Goal: Complete application form: Complete application form

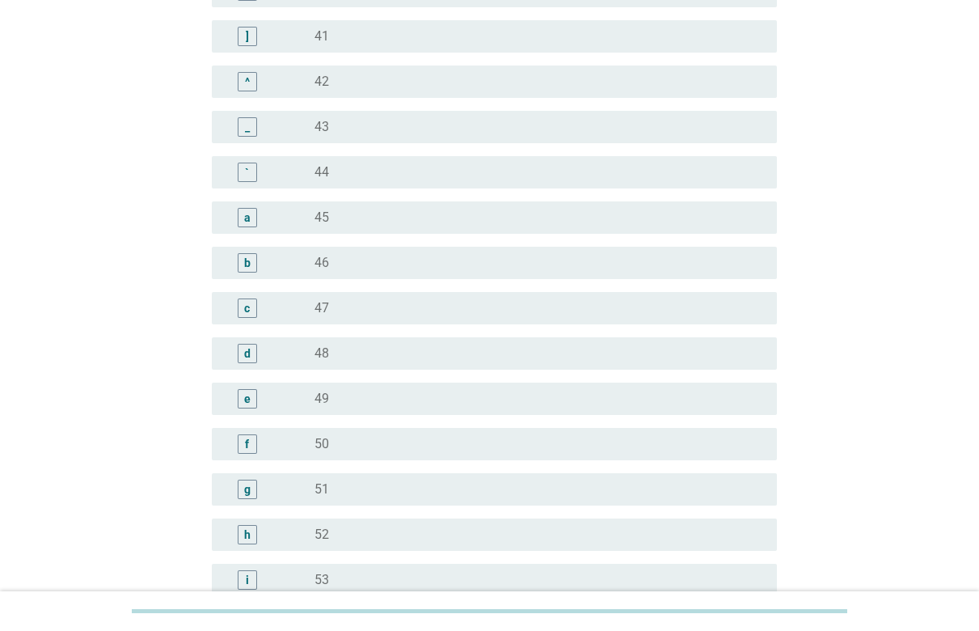
scroll to position [1455, 0]
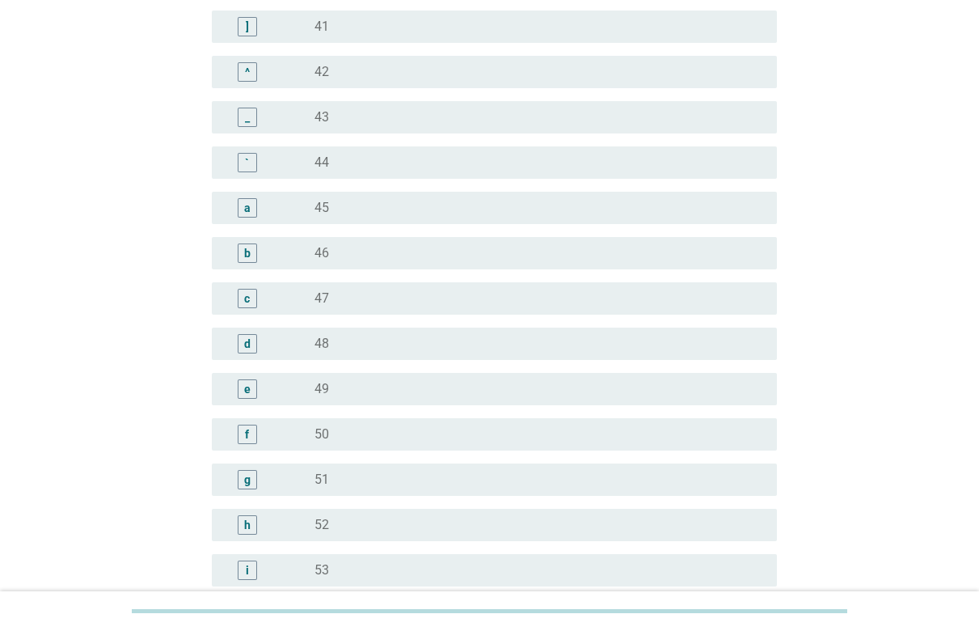
click at [251, 206] on div "a" at bounding box center [247, 207] width 19 height 19
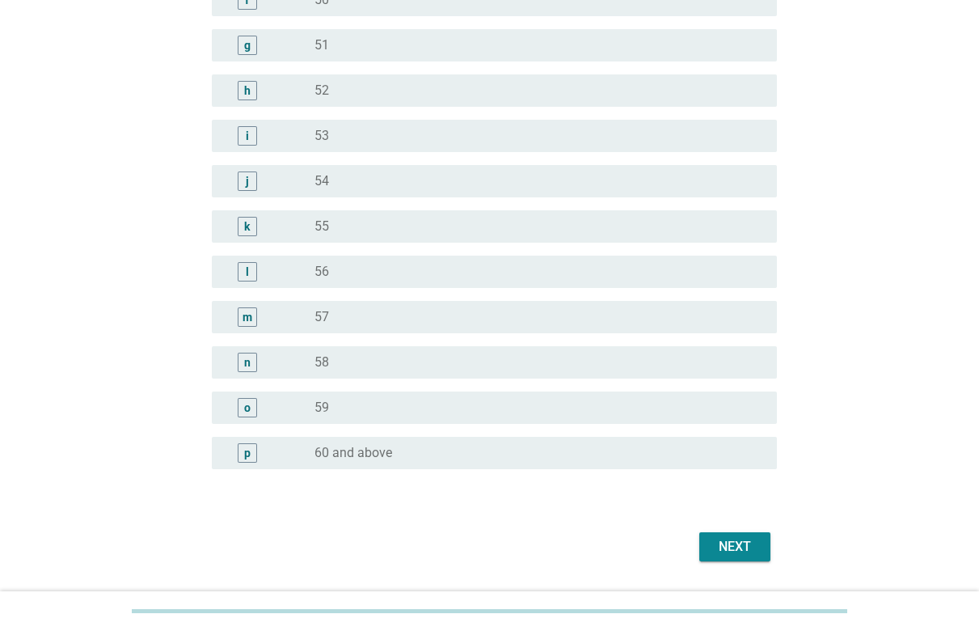
scroll to position [1936, 0]
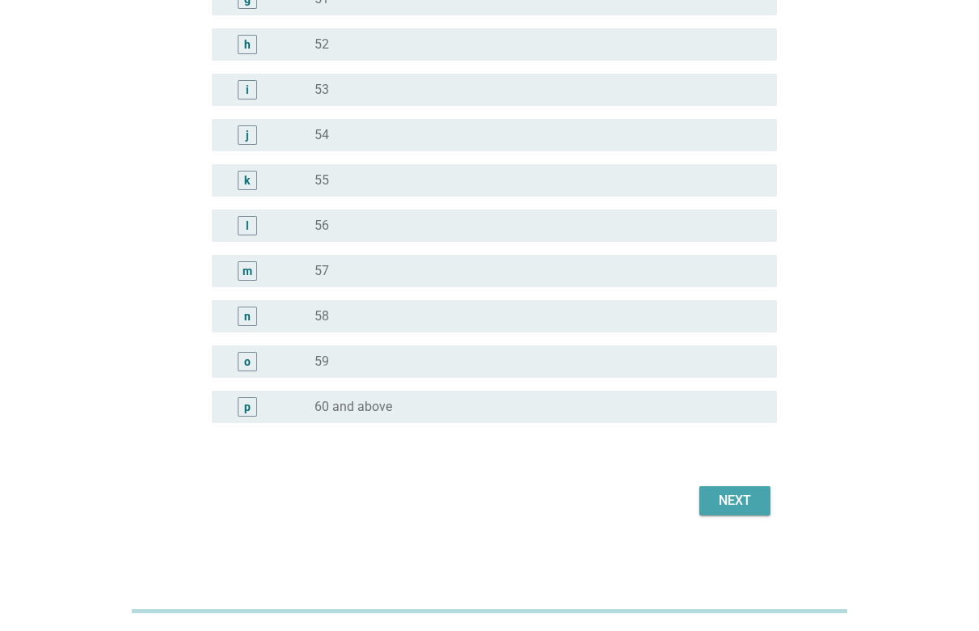
click at [749, 498] on div "Next" at bounding box center [734, 500] width 45 height 19
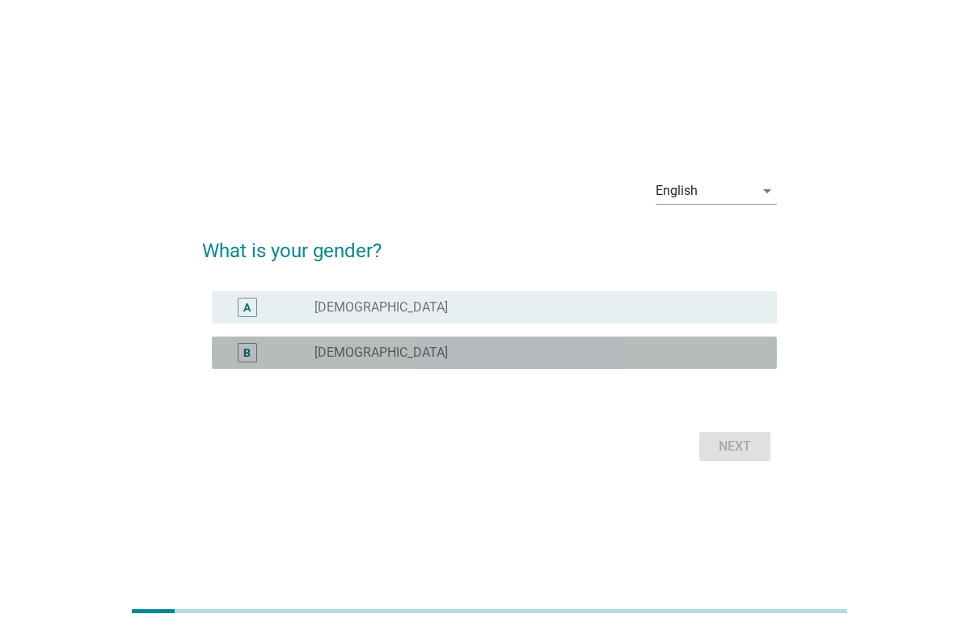
click at [379, 350] on div "radio_button_unchecked [DEMOGRAPHIC_DATA]" at bounding box center [533, 352] width 437 height 16
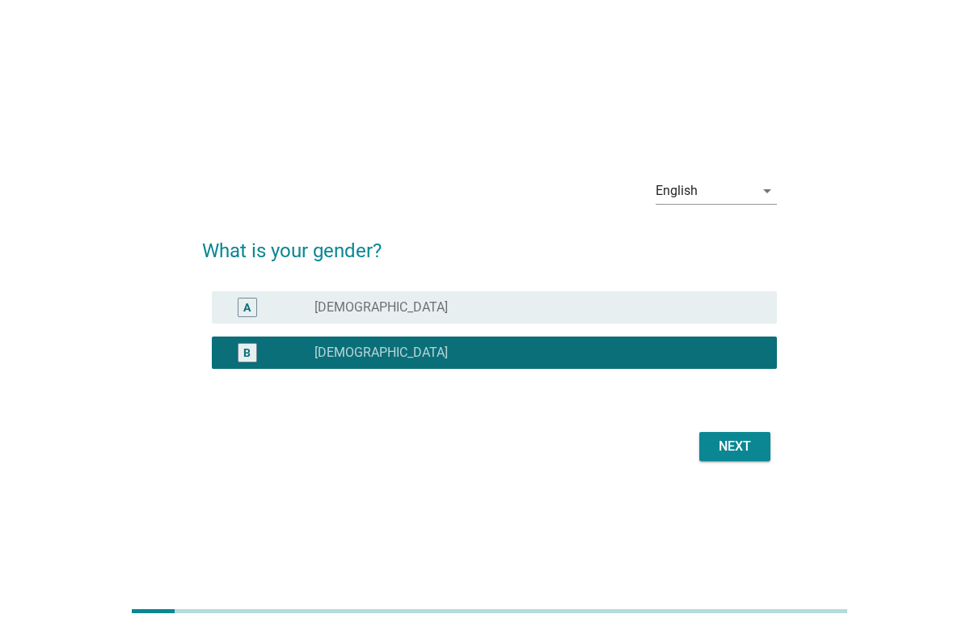
click at [726, 452] on div "Next" at bounding box center [734, 446] width 45 height 19
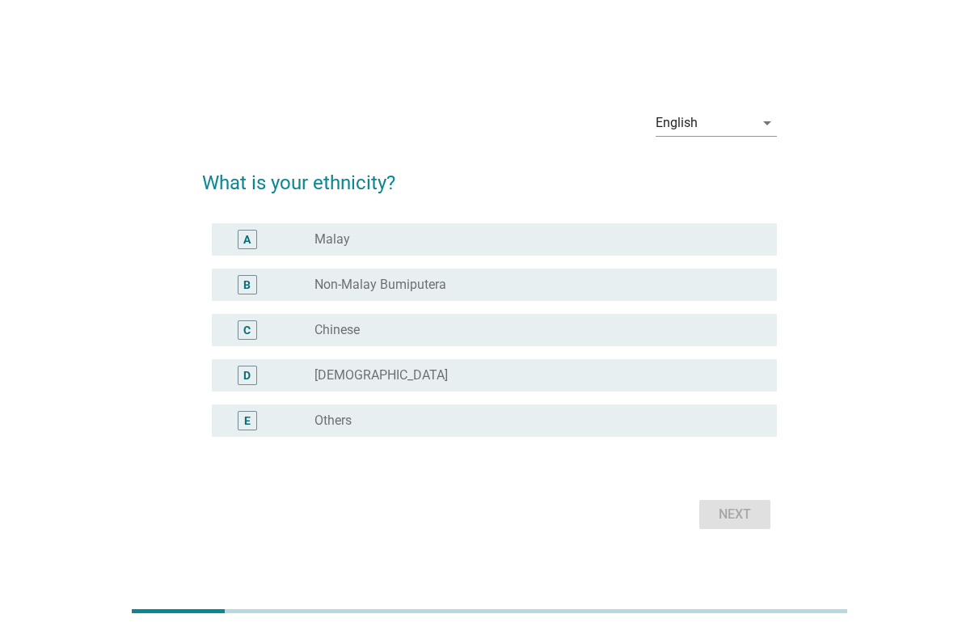
click at [364, 336] on div "radio_button_unchecked Chinese" at bounding box center [533, 330] width 437 height 16
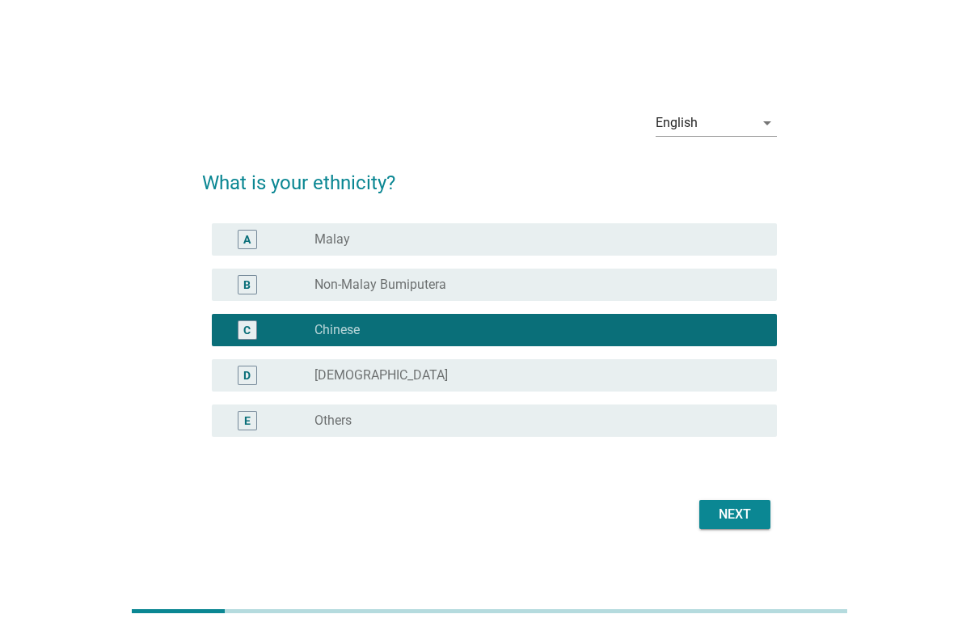
click at [720, 505] on div "Next" at bounding box center [734, 514] width 45 height 19
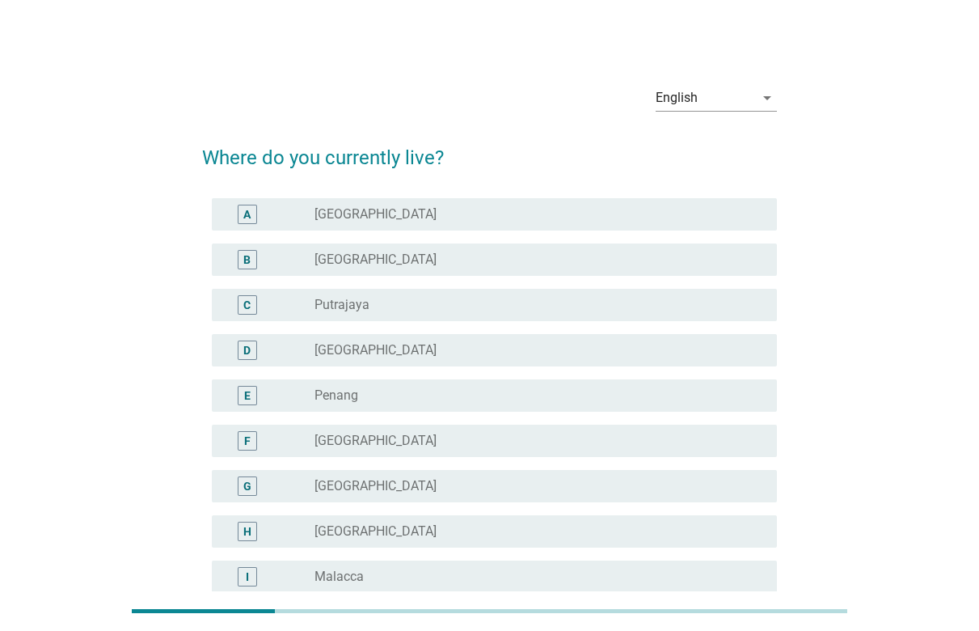
click at [367, 269] on div "B radio_button_unchecked [GEOGRAPHIC_DATA]" at bounding box center [494, 259] width 565 height 32
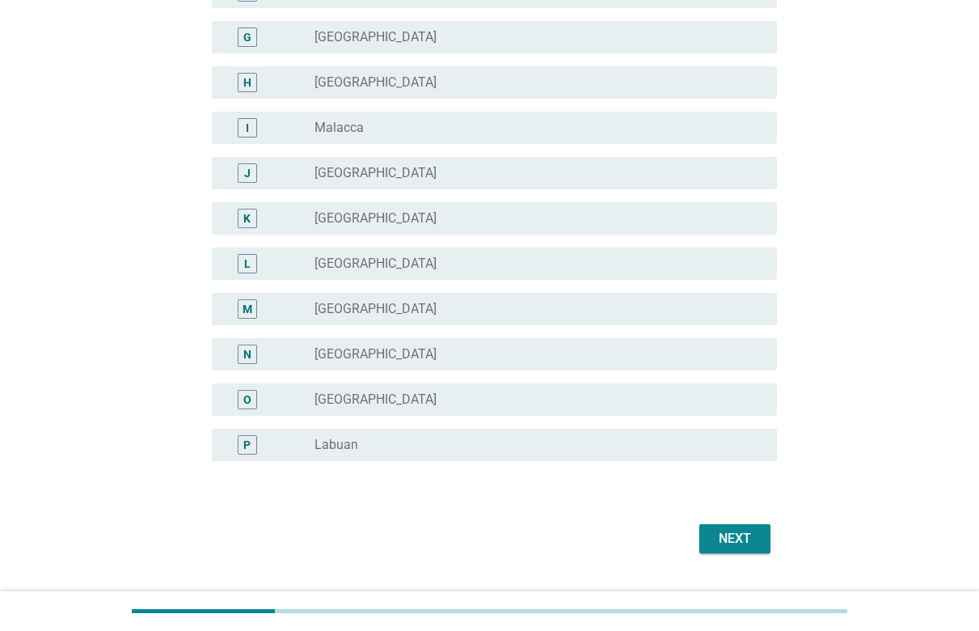
scroll to position [487, 0]
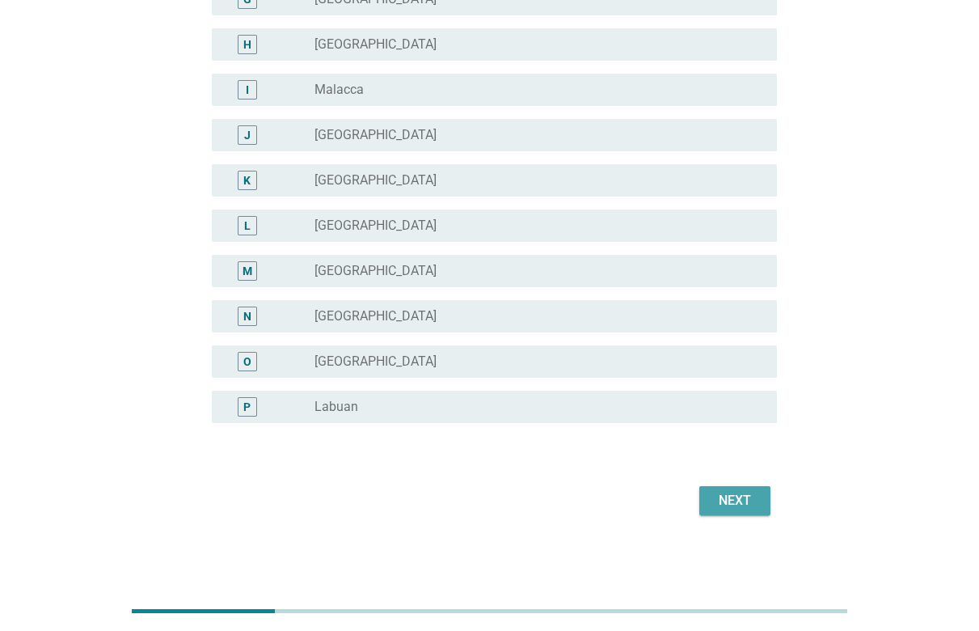
click at [742, 492] on div "Next" at bounding box center [734, 500] width 45 height 19
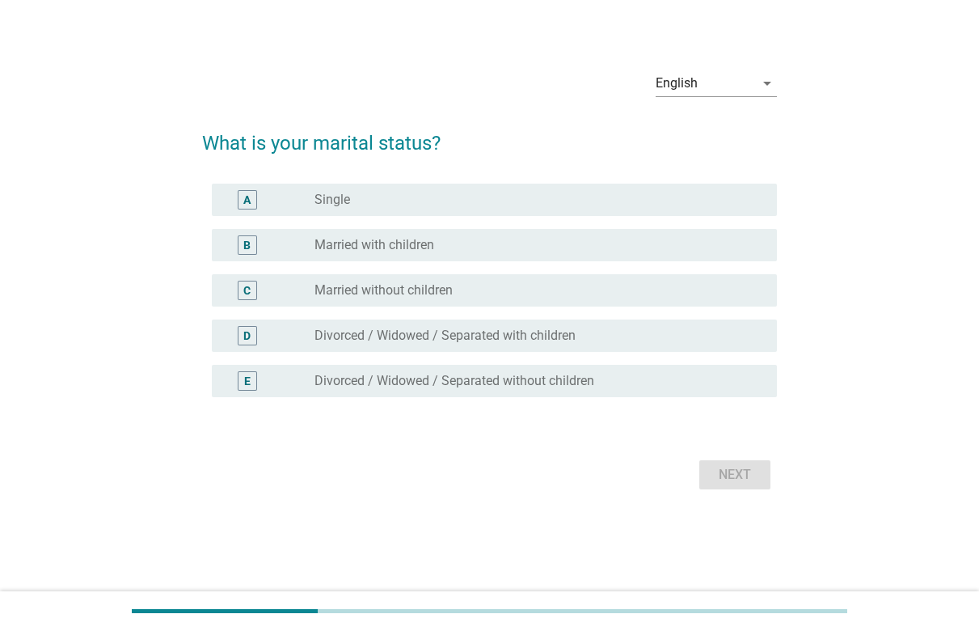
scroll to position [0, 0]
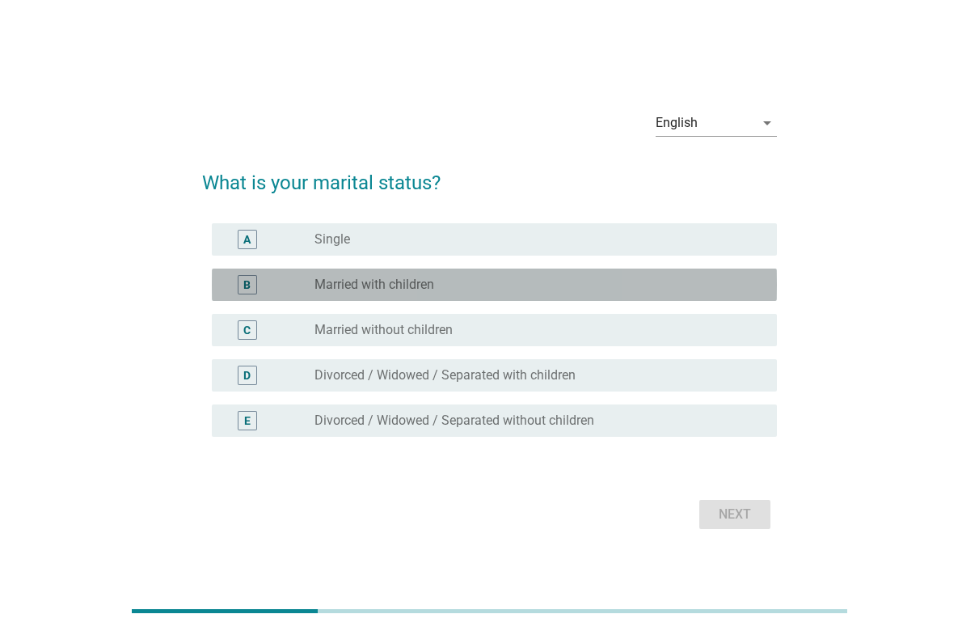
click at [460, 299] on div "B radio_button_unchecked Married with children" at bounding box center [494, 284] width 565 height 32
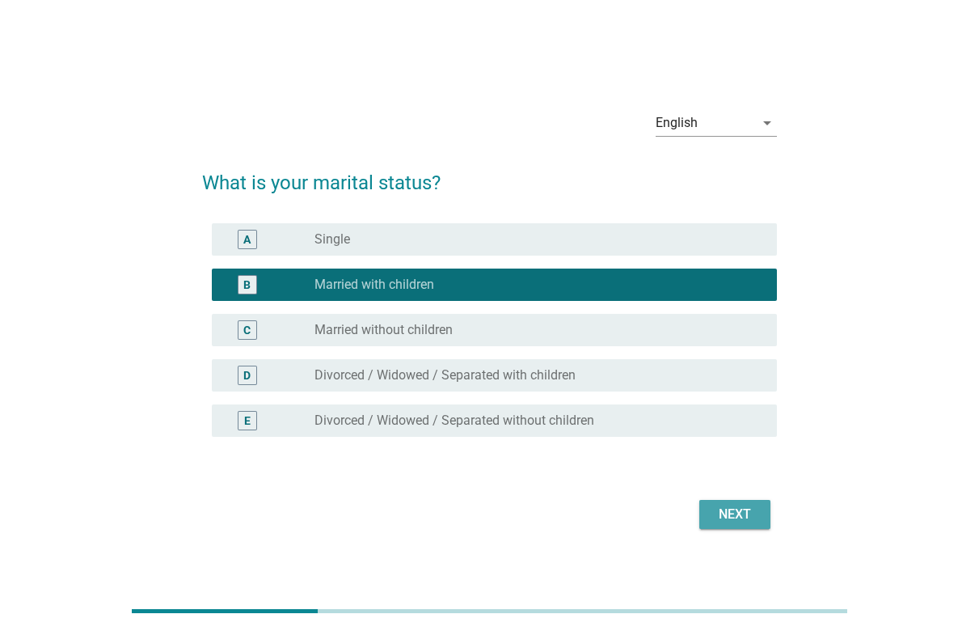
click at [754, 516] on div "Next" at bounding box center [734, 514] width 45 height 19
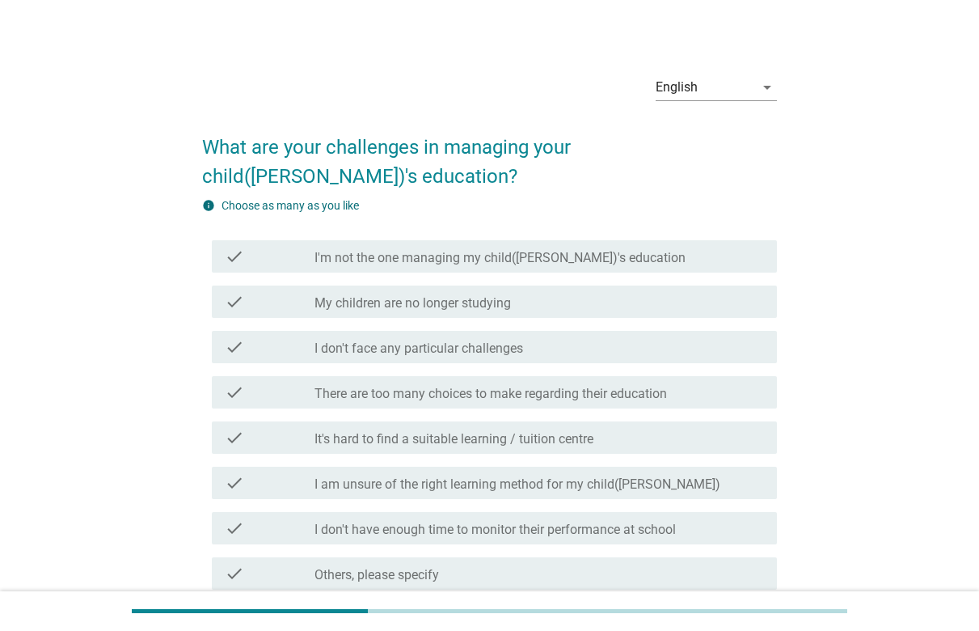
scroll to position [81, 0]
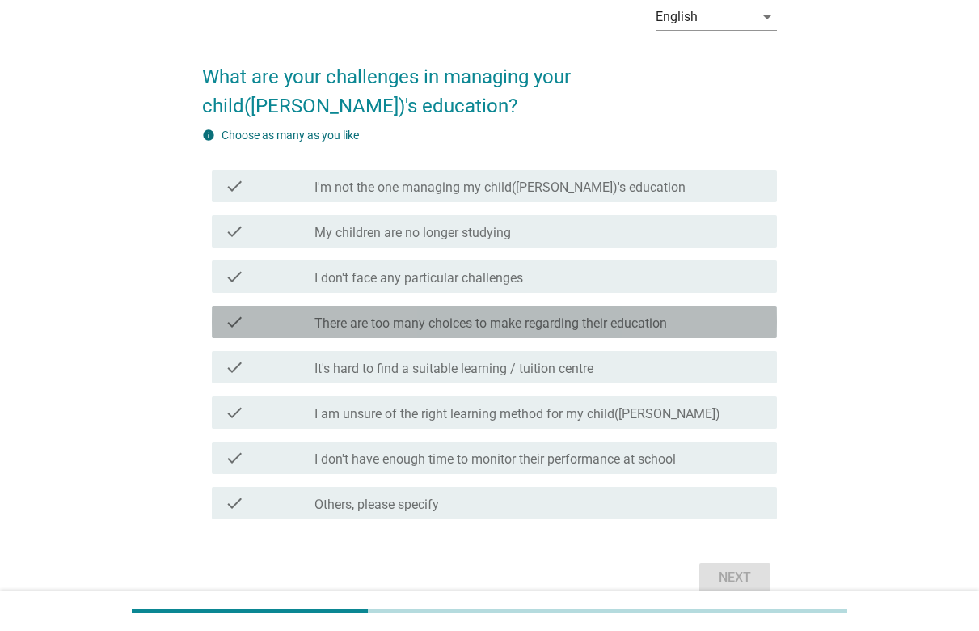
click at [461, 315] on label "There are too many choices to make regarding their education" at bounding box center [491, 323] width 353 height 16
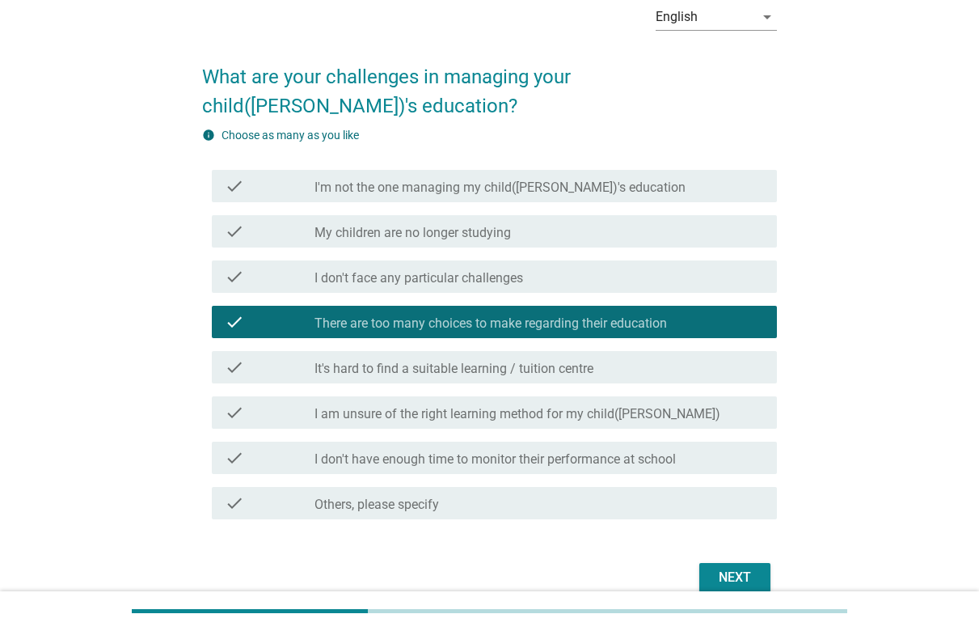
click at [450, 270] on label "I don't face any particular challenges" at bounding box center [419, 278] width 209 height 16
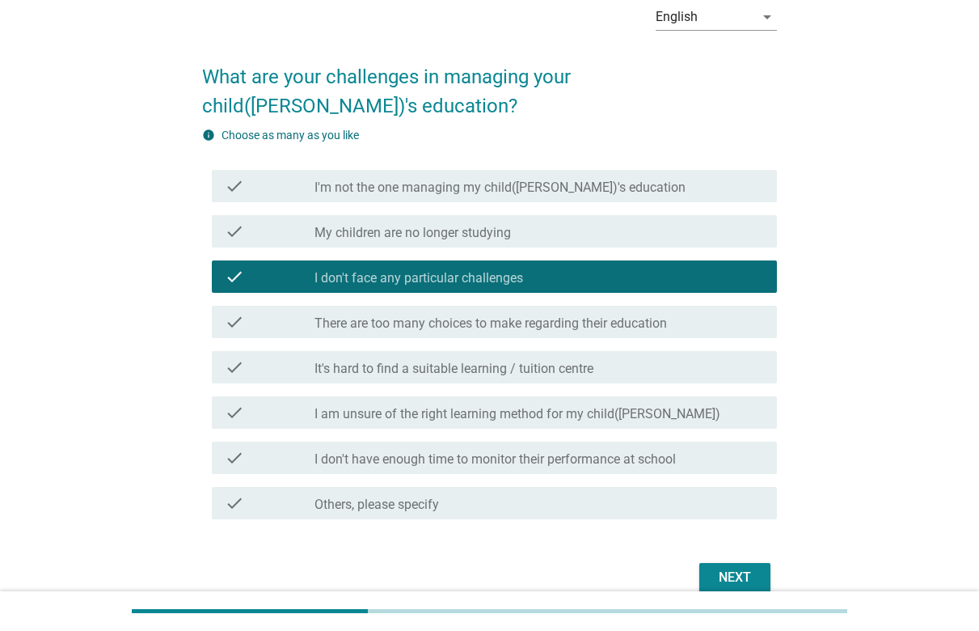
click at [724, 568] on div "Next" at bounding box center [734, 577] width 45 height 19
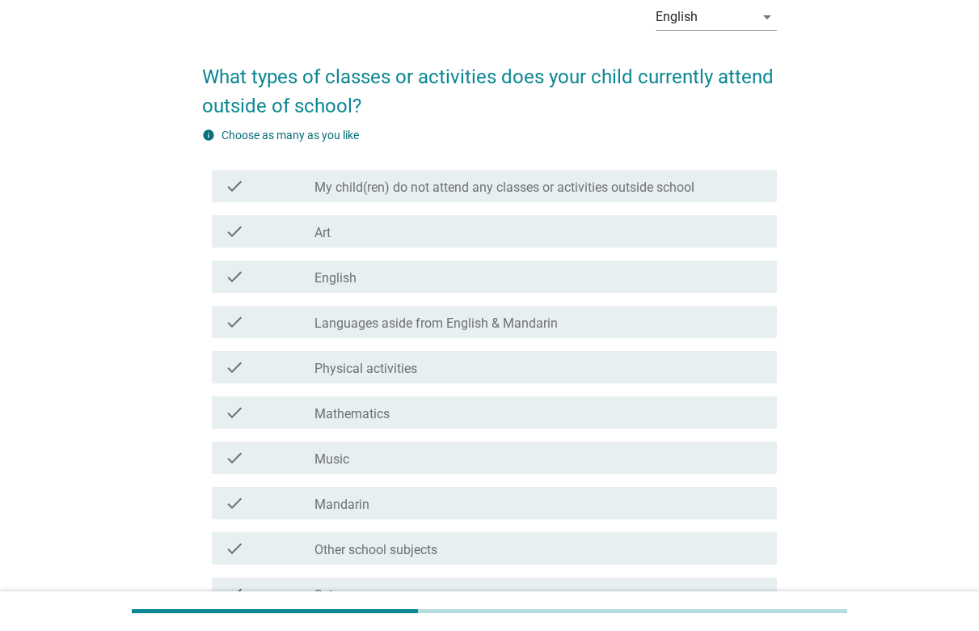
scroll to position [0, 0]
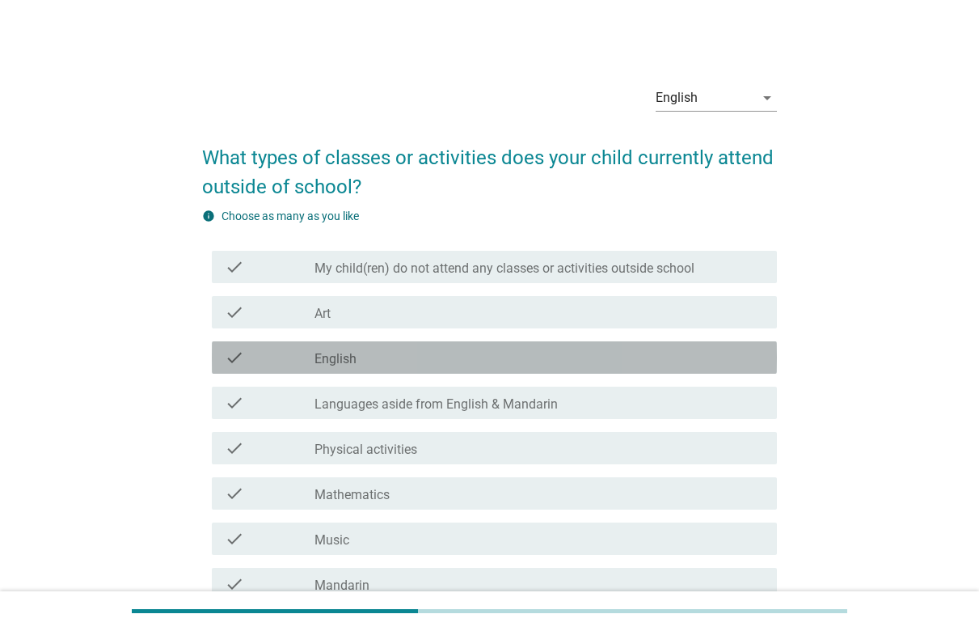
click at [465, 356] on div "check_box_outline_blank English" at bounding box center [540, 357] width 450 height 19
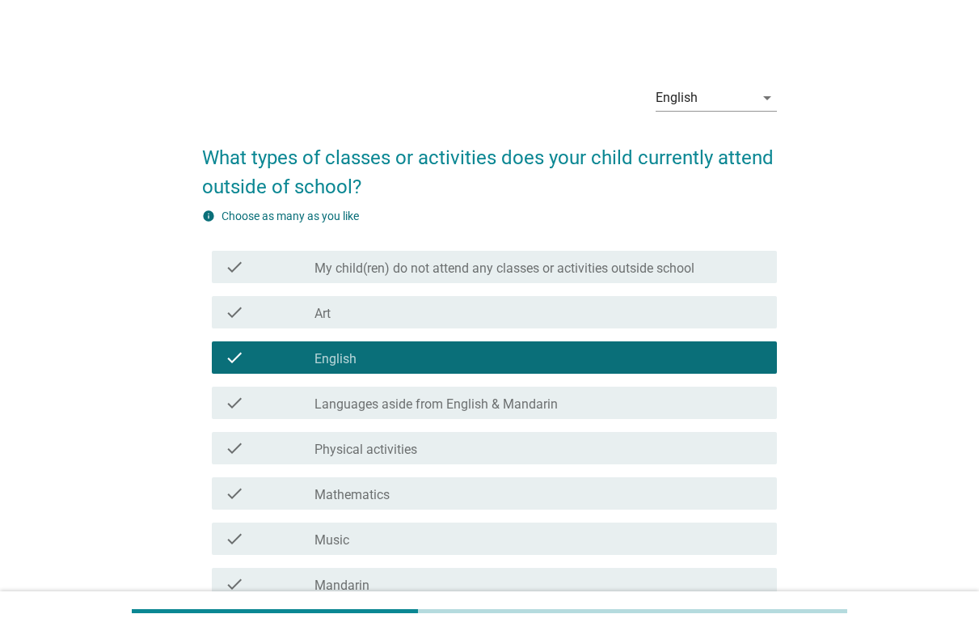
scroll to position [81, 0]
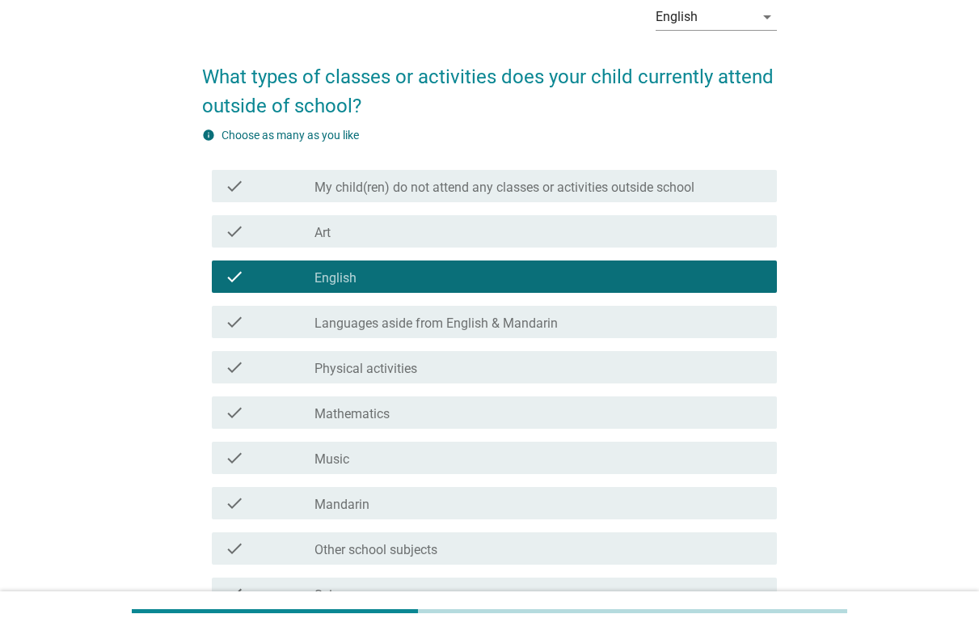
click at [455, 239] on div "check_box_outline_blank Art" at bounding box center [540, 231] width 450 height 19
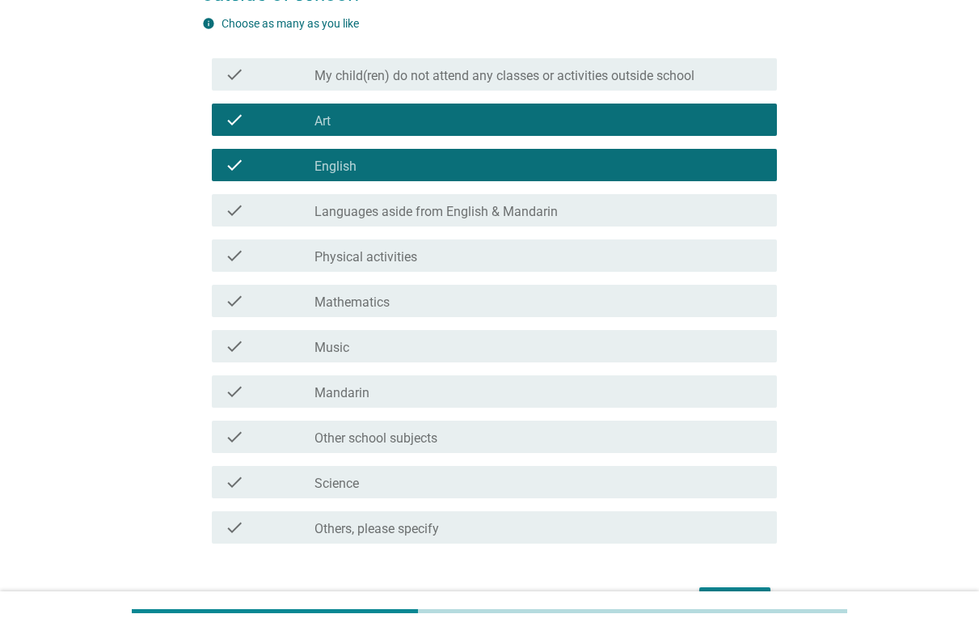
scroll to position [243, 0]
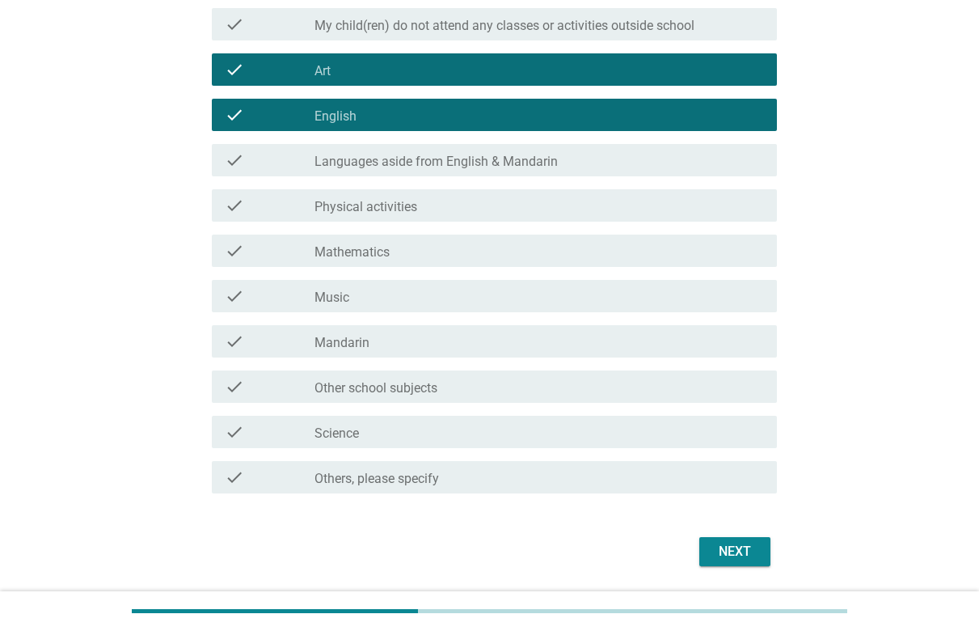
click at [722, 551] on div "Next" at bounding box center [734, 551] width 45 height 19
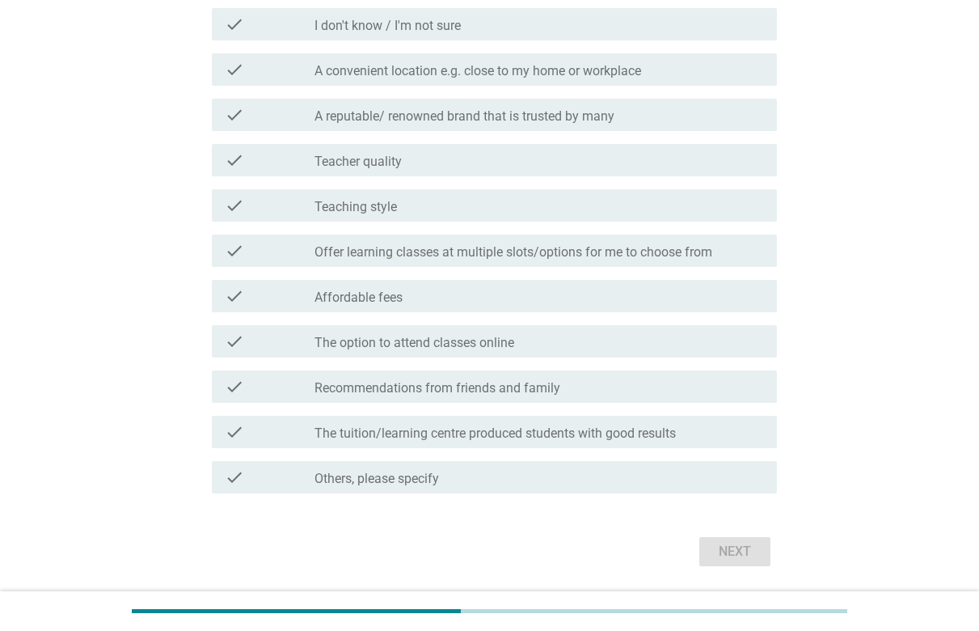
click at [606, 430] on label "The tuition/learning centre produced students with good results" at bounding box center [495, 433] width 361 height 16
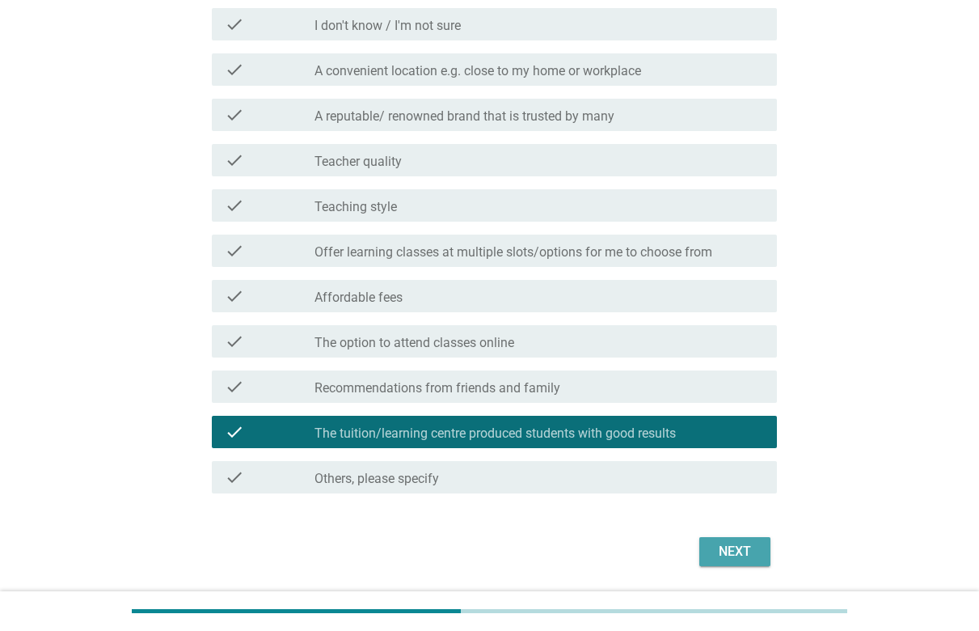
click at [711, 540] on button "Next" at bounding box center [734, 551] width 71 height 29
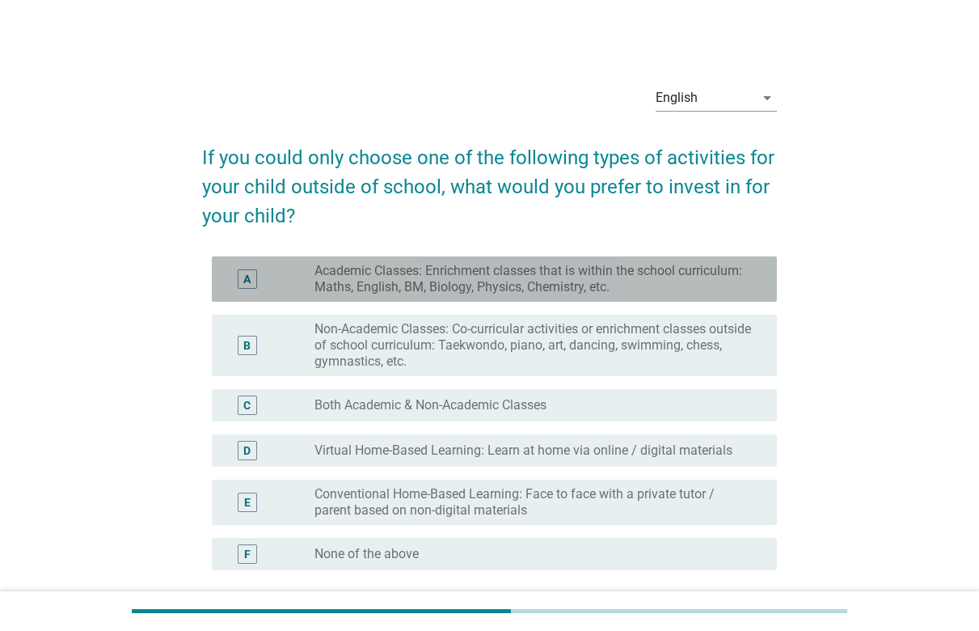
click at [560, 277] on label "Academic Classes: Enrichment classes that is within the school curriculum: Math…" at bounding box center [533, 279] width 437 height 32
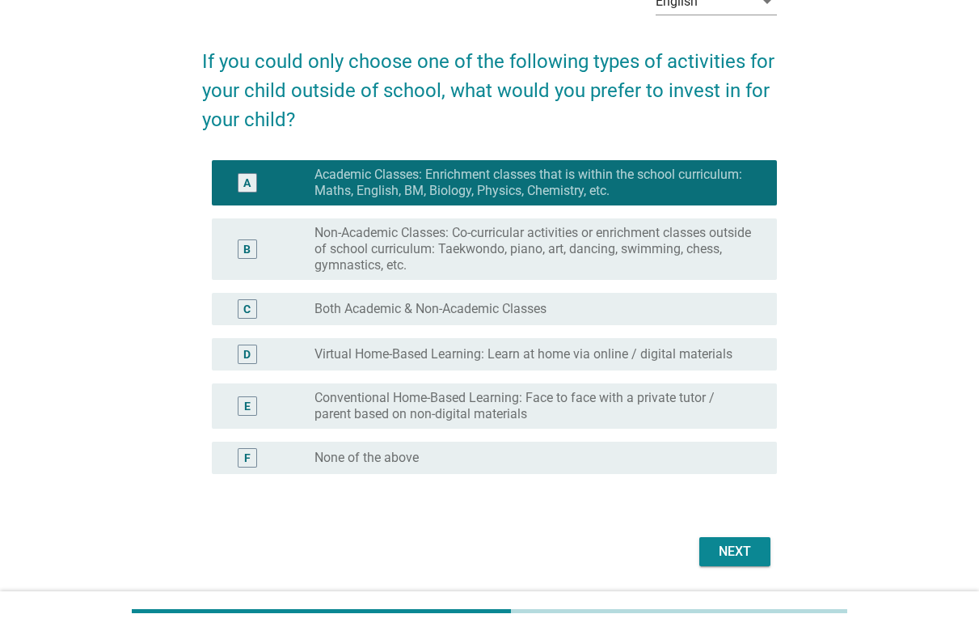
scroll to position [147, 0]
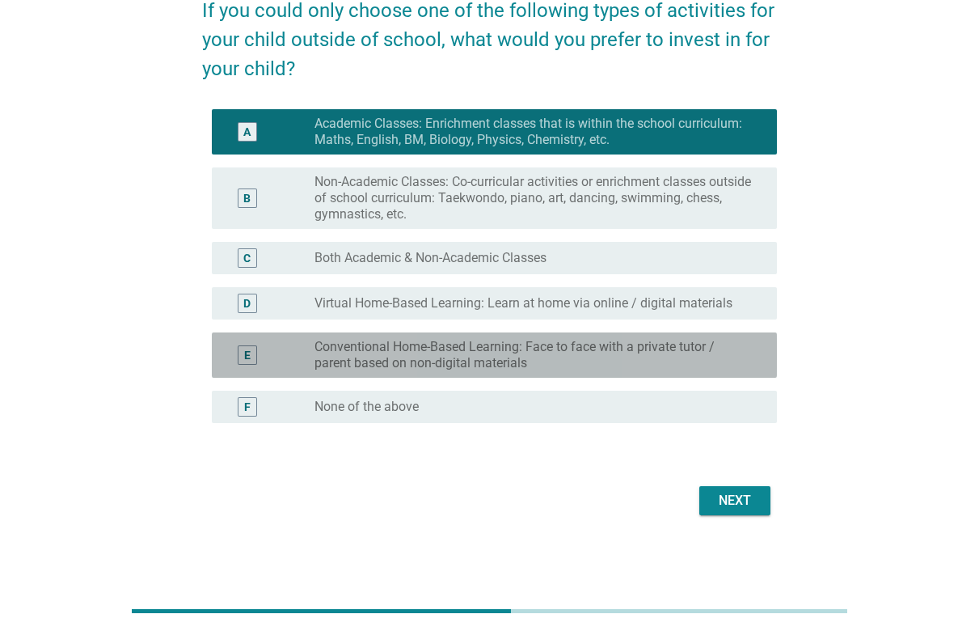
click at [441, 361] on label "Conventional Home-Based Learning: Face to face with a private tutor / parent ba…" at bounding box center [533, 355] width 437 height 32
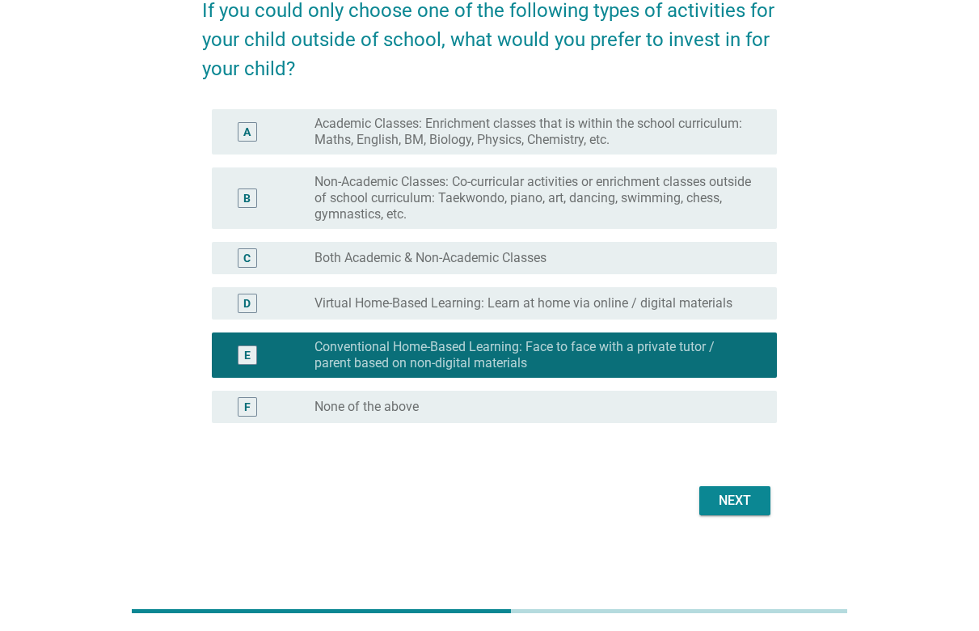
click at [486, 136] on label "Academic Classes: Enrichment classes that is within the school curriculum: Math…" at bounding box center [533, 132] width 437 height 32
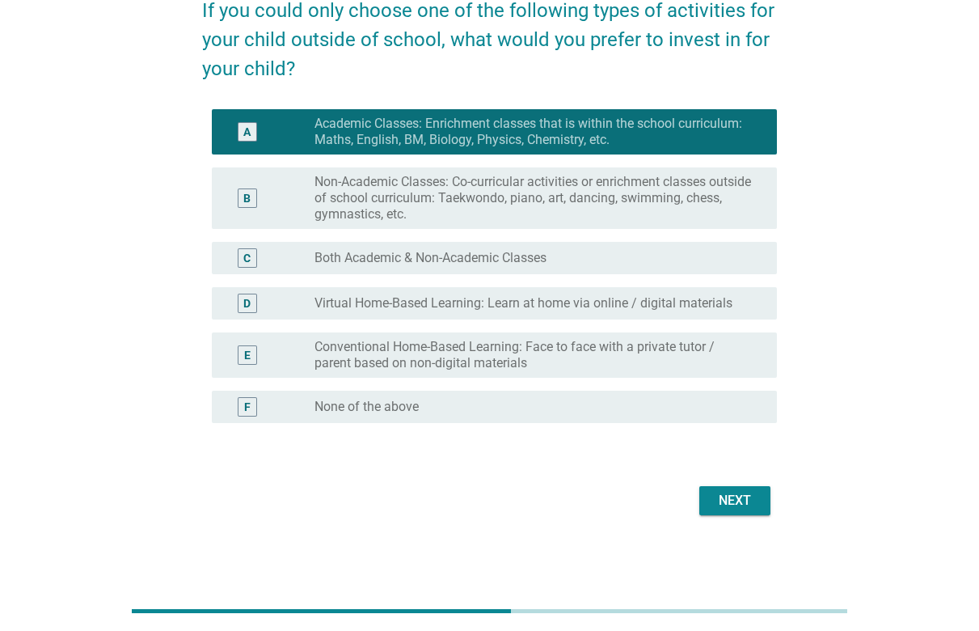
click at [716, 486] on button "Next" at bounding box center [734, 500] width 71 height 29
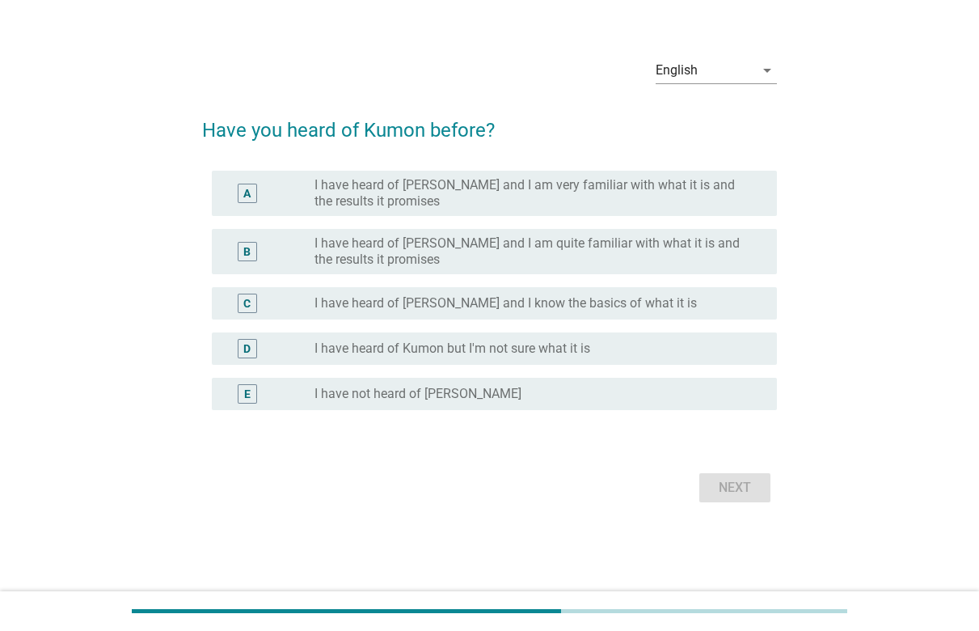
scroll to position [0, 0]
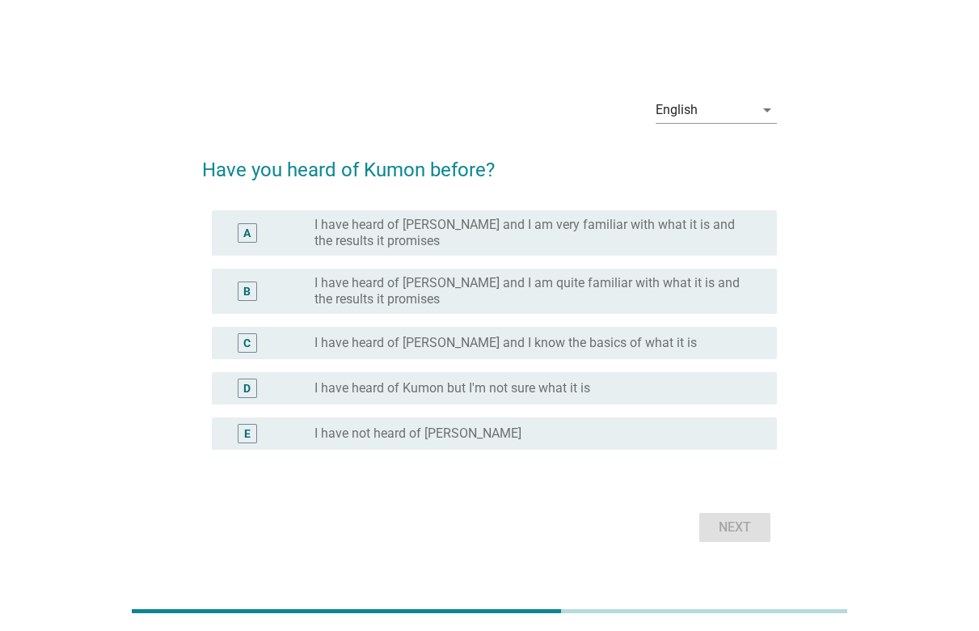
click at [507, 390] on label "I have heard of Kumon but I'm not sure what it is" at bounding box center [453, 388] width 276 height 16
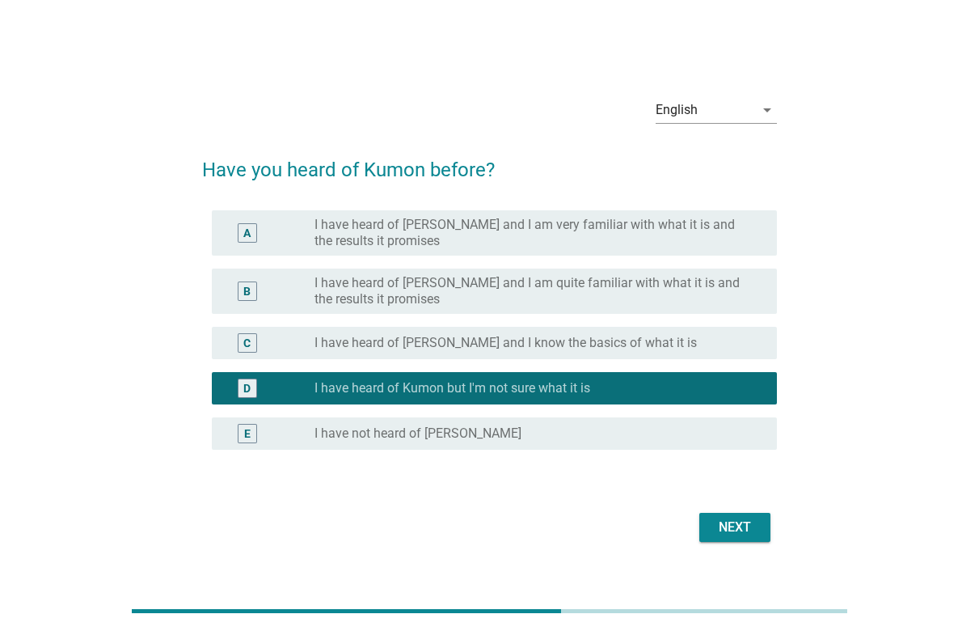
click at [515, 352] on div "radio_button_unchecked I have heard of [PERSON_NAME] and I know the basics of w…" at bounding box center [540, 342] width 450 height 19
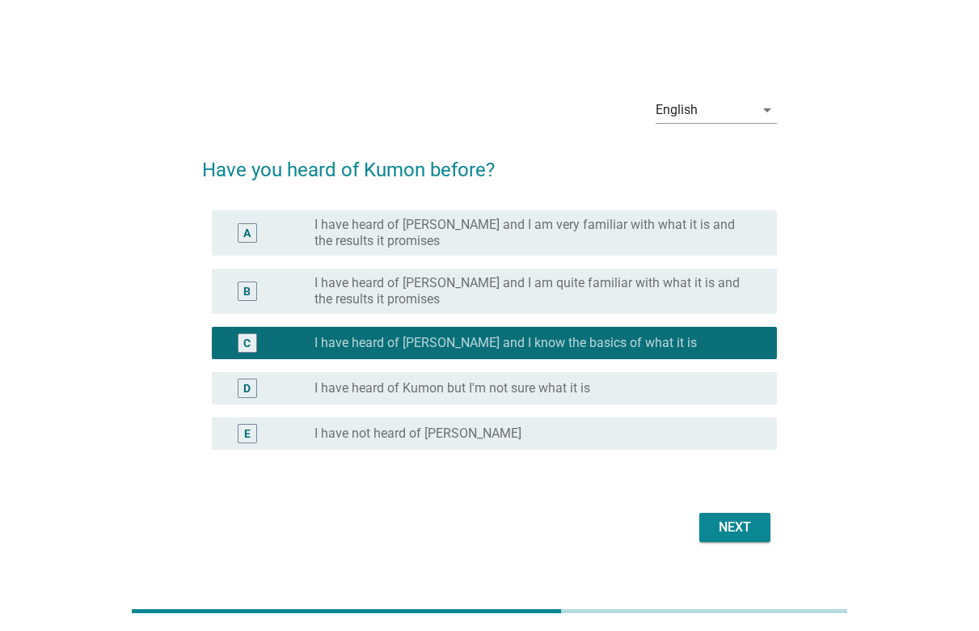
click at [507, 402] on div "D radio_button_unchecked I have heard of Kumon but I'm not sure what it is" at bounding box center [494, 388] width 565 height 32
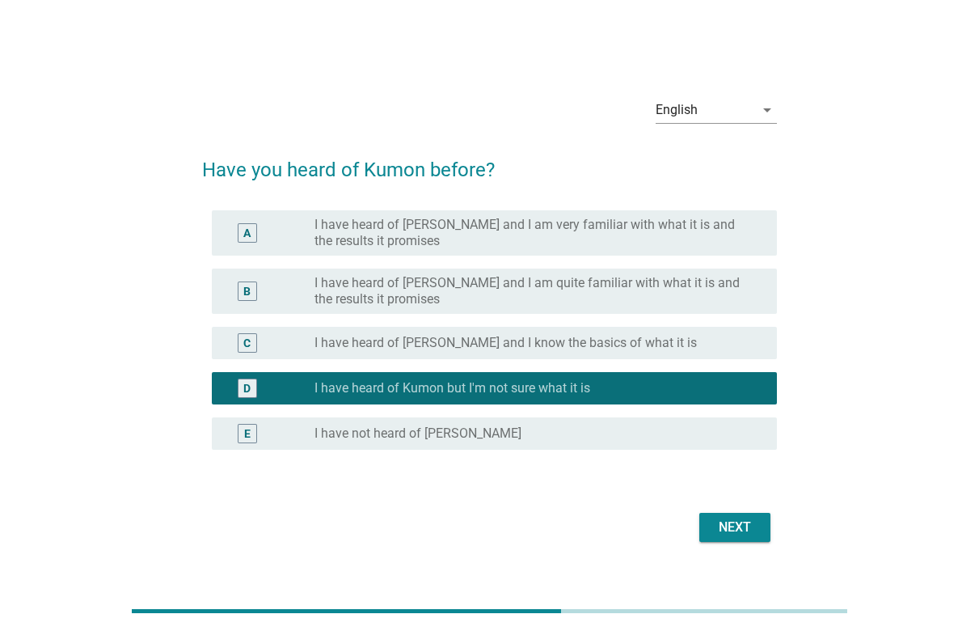
click at [713, 538] on button "Next" at bounding box center [734, 527] width 71 height 29
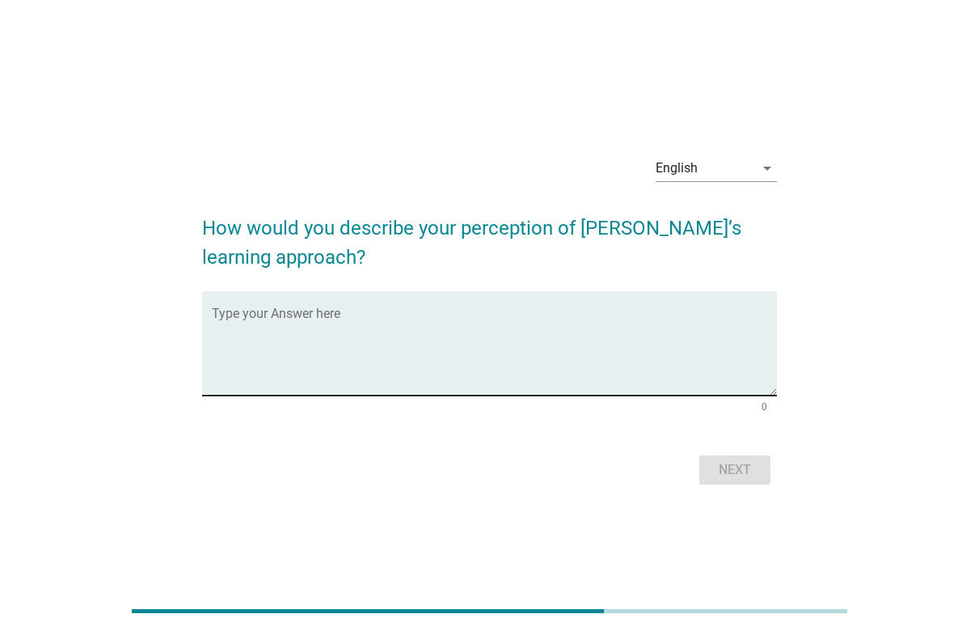
click at [320, 357] on textarea "Type your Answer here" at bounding box center [494, 352] width 565 height 85
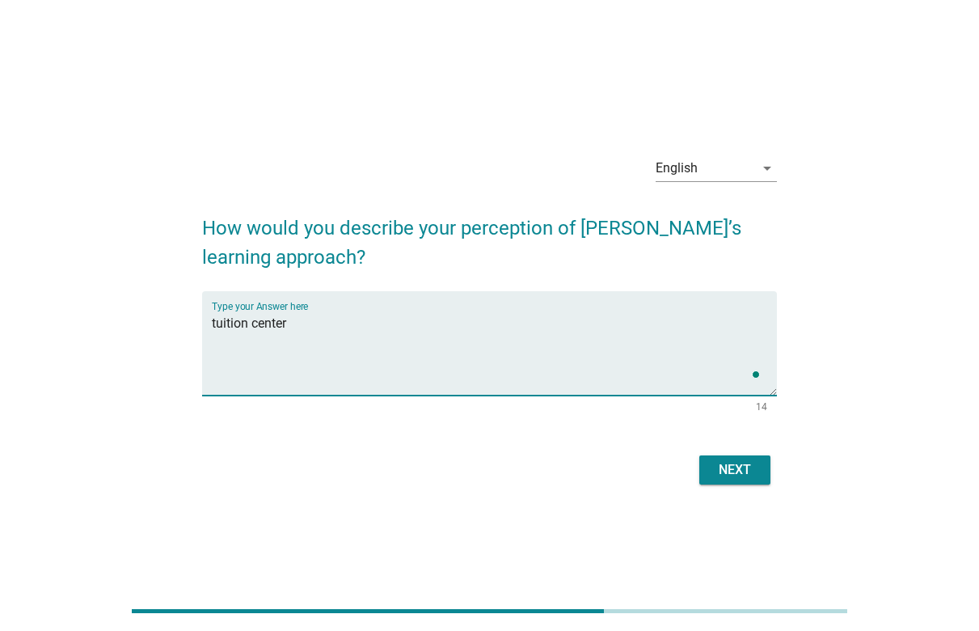
type textarea "tuition center"
click at [755, 476] on div "Next" at bounding box center [734, 469] width 45 height 19
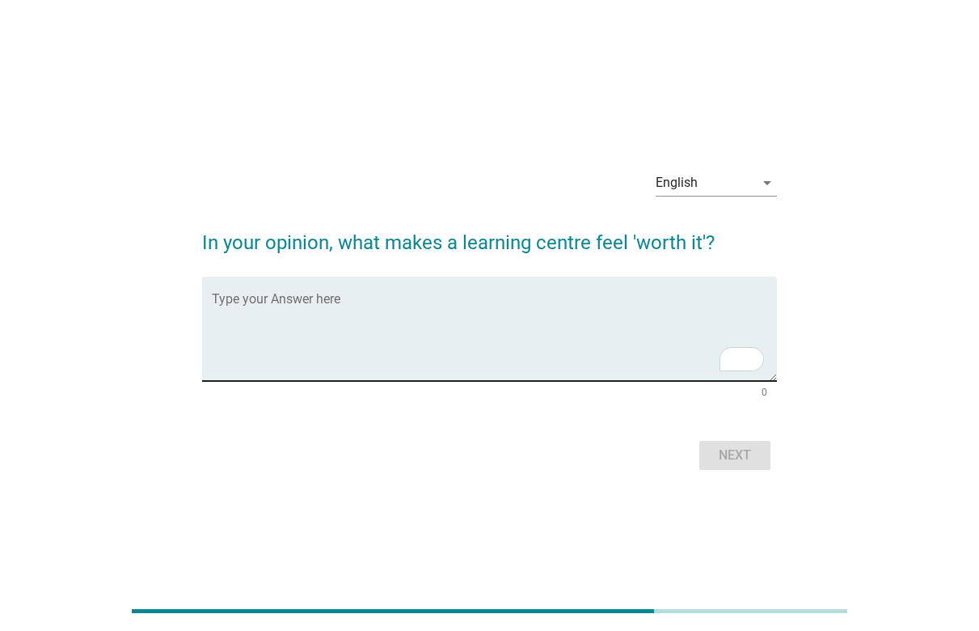
click at [475, 302] on textarea "To enrich screen reader interactions, please activate Accessibility in Grammarl…" at bounding box center [494, 338] width 565 height 85
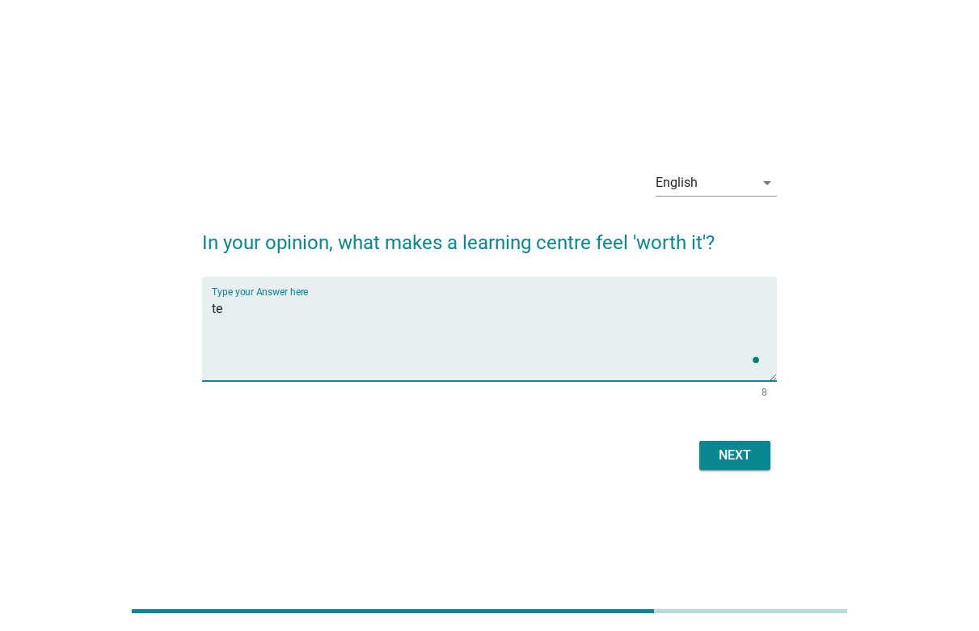
type textarea "t"
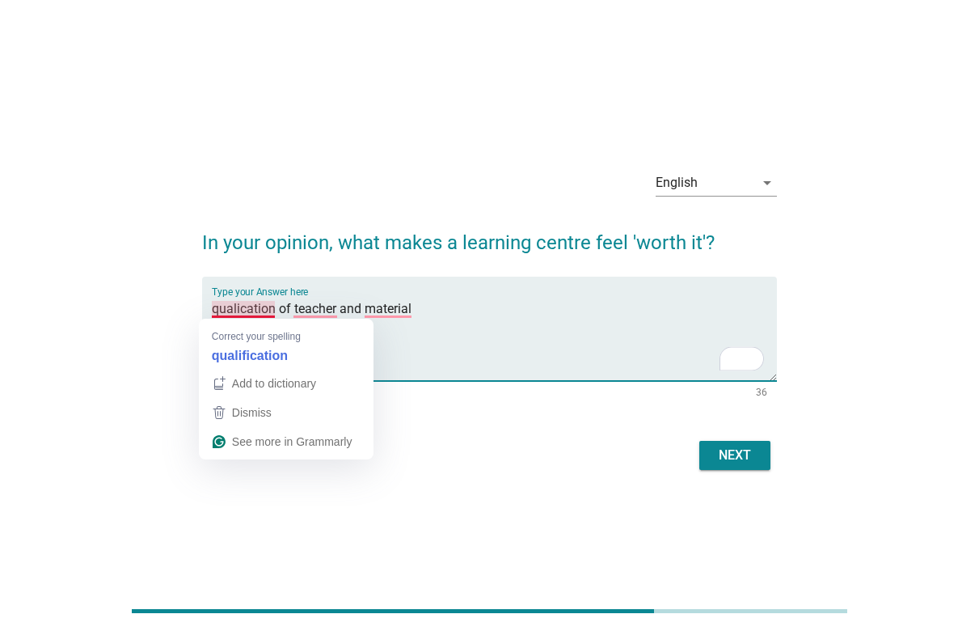
click at [244, 309] on textarea "qualication of teacher and material" at bounding box center [494, 338] width 565 height 85
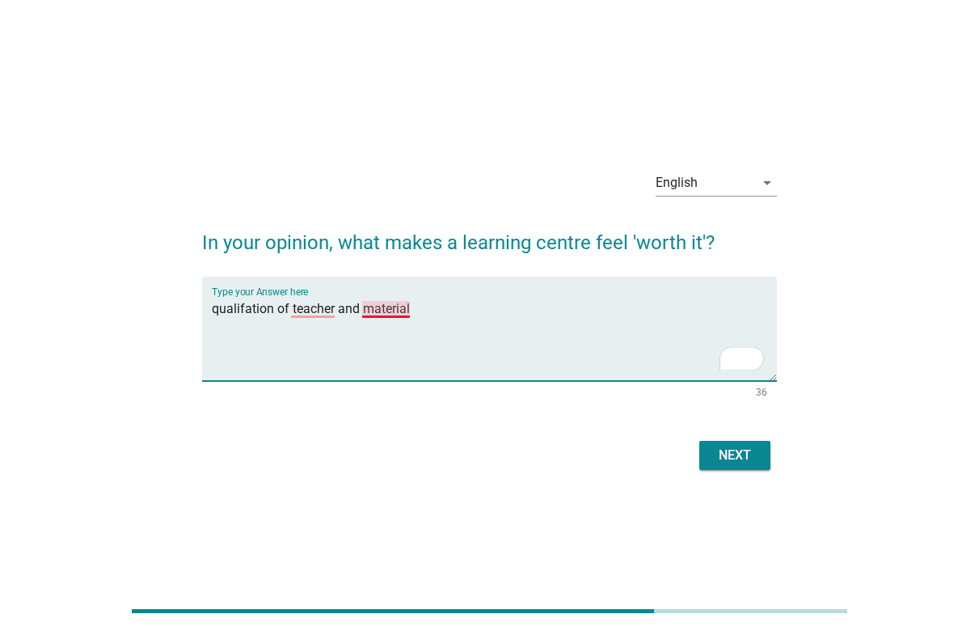
click at [409, 310] on textarea "qualifation of teacher and material" at bounding box center [494, 338] width 565 height 85
click at [399, 312] on textarea "qualifation of teacher and material" at bounding box center [494, 338] width 565 height 85
type textarea "qualifation of teacher and the material"
click at [756, 446] on div "Next" at bounding box center [734, 454] width 45 height 19
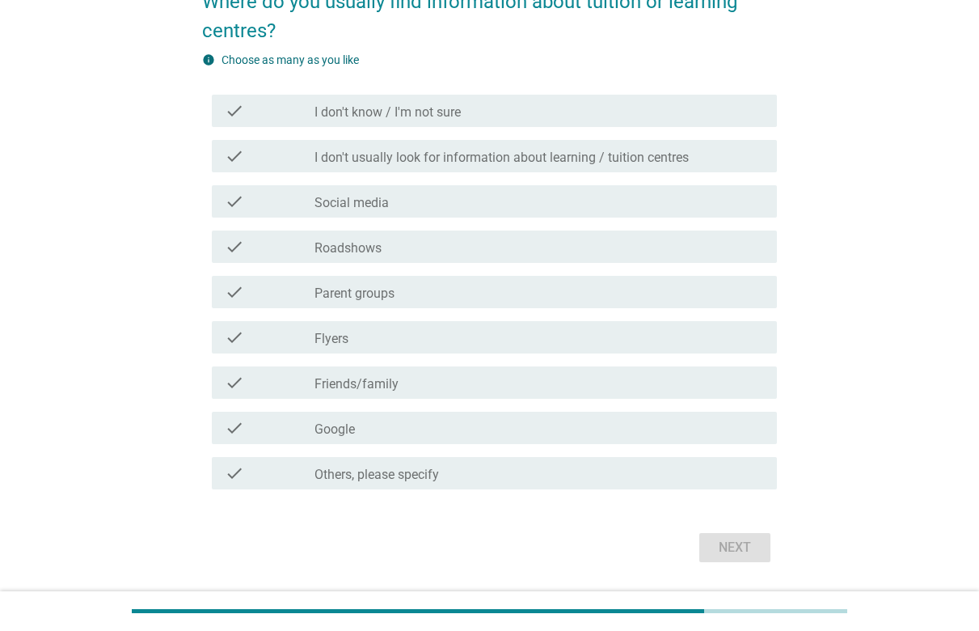
scroll to position [162, 0]
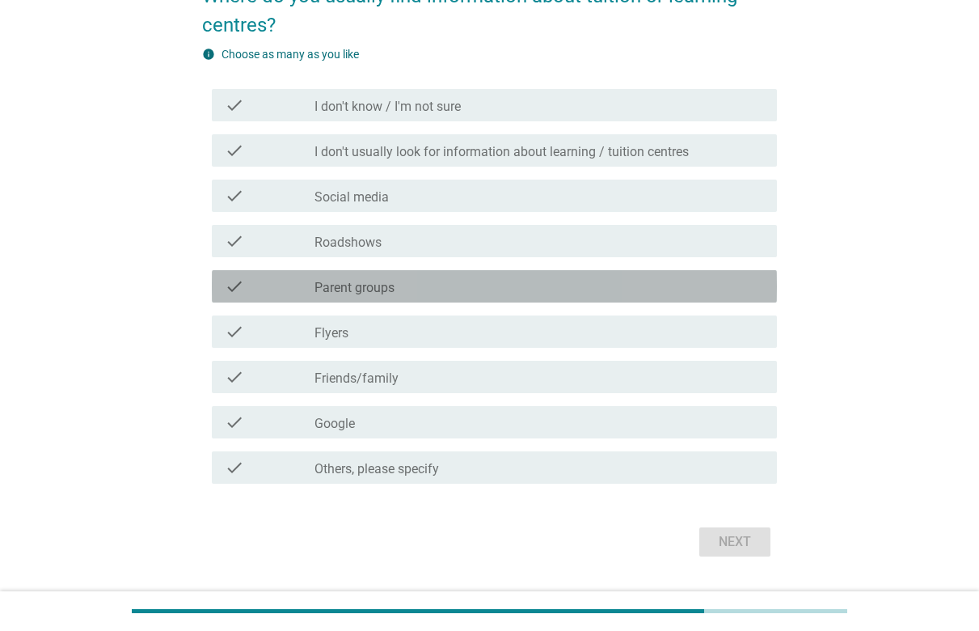
click at [420, 283] on div "check_box_outline_blank Parent groups" at bounding box center [540, 286] width 450 height 19
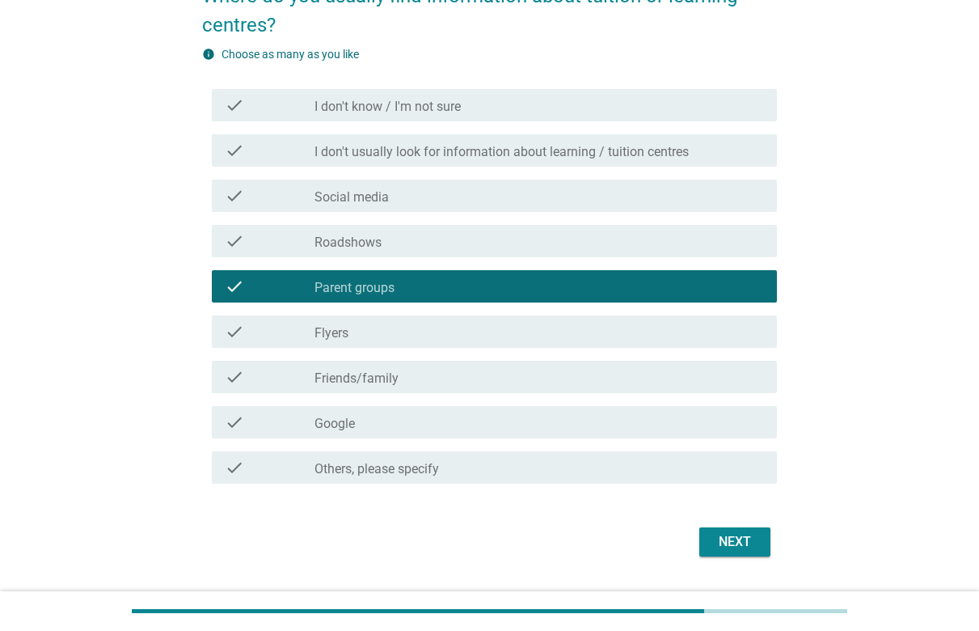
click at [391, 374] on label "Friends/family" at bounding box center [357, 378] width 84 height 16
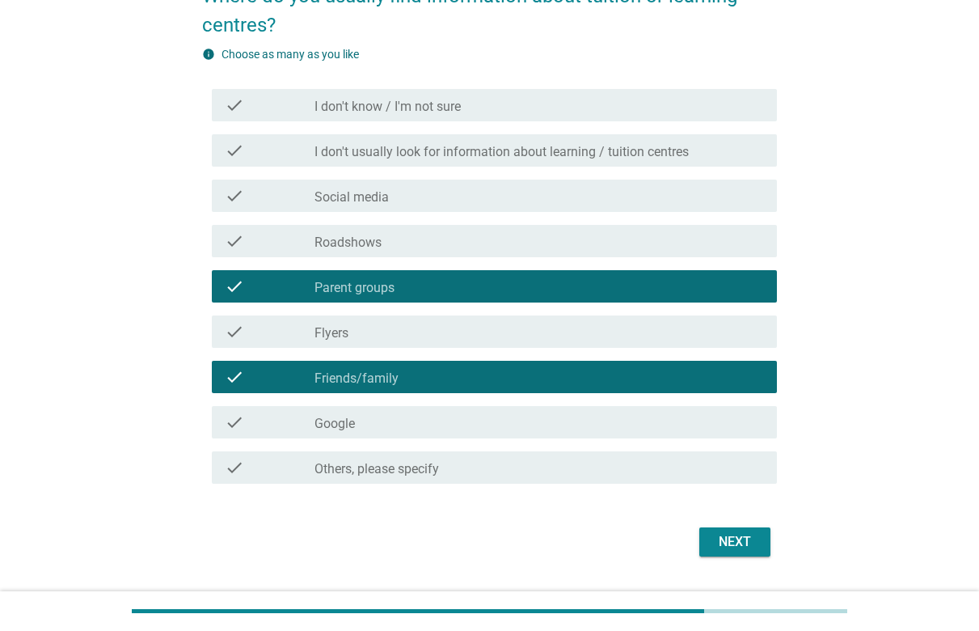
click at [745, 532] on div "Next" at bounding box center [734, 541] width 45 height 19
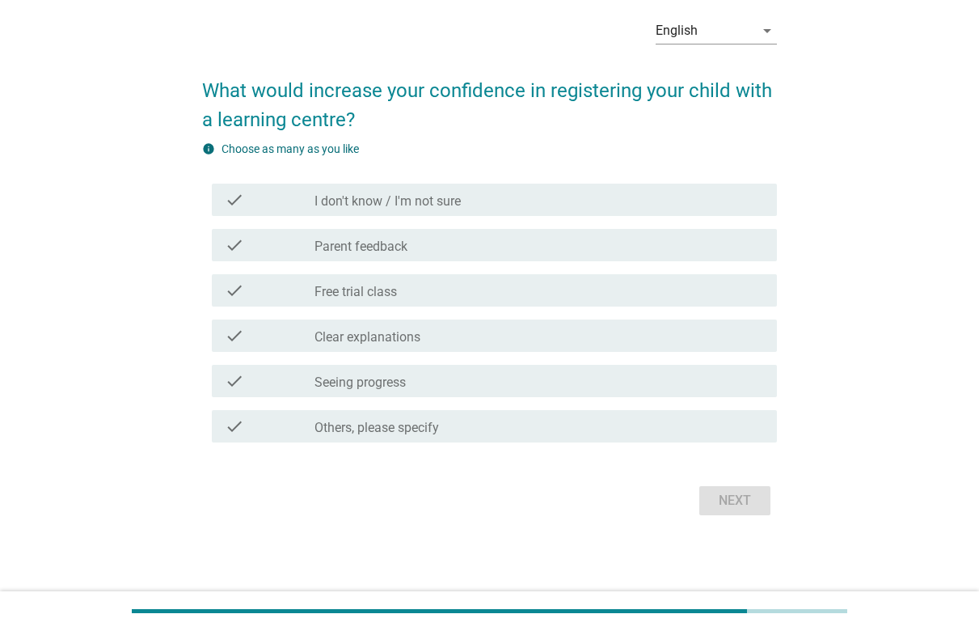
scroll to position [0, 0]
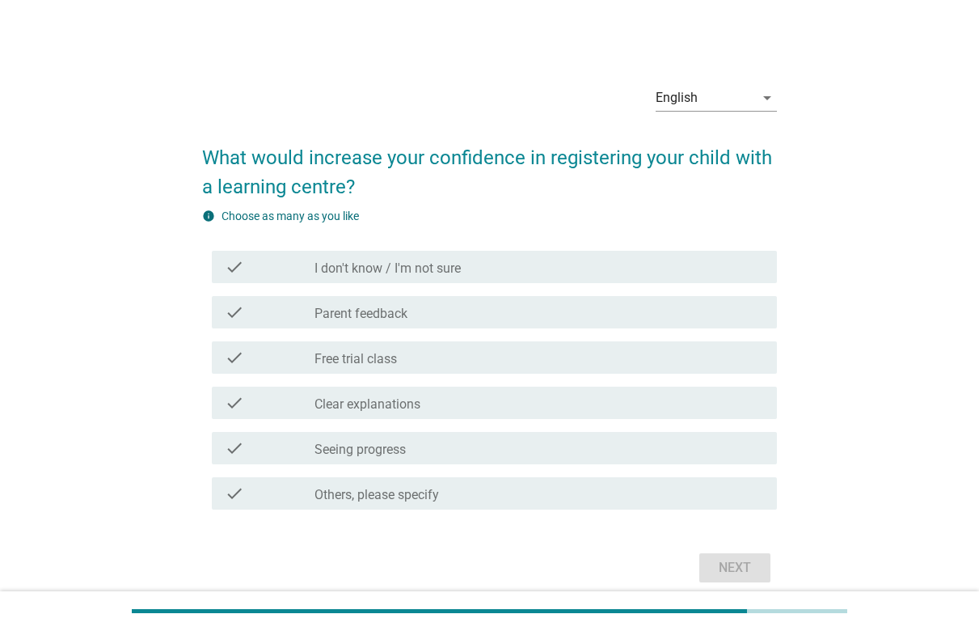
click at [421, 308] on div "check_box_outline_blank Parent feedback" at bounding box center [540, 311] width 450 height 19
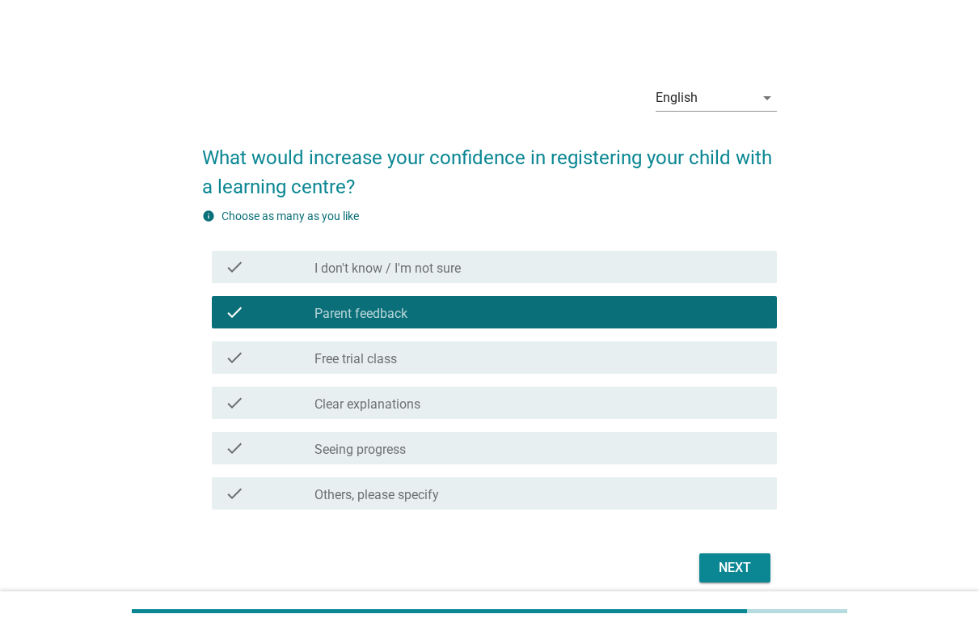
click at [433, 396] on div "check_box_outline_blank Clear explanations" at bounding box center [540, 402] width 450 height 19
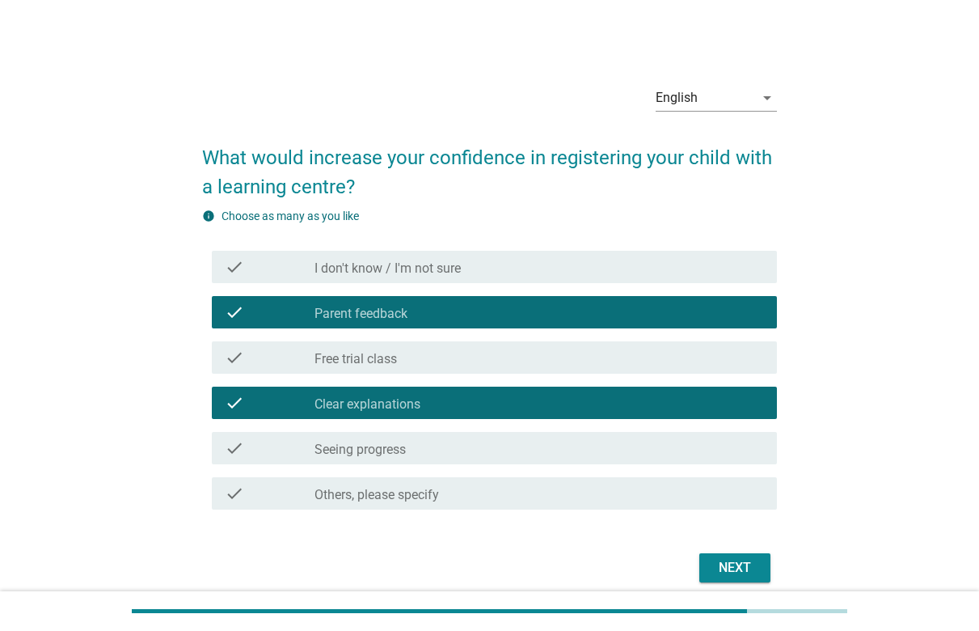
click at [431, 444] on div "check_box_outline_blank Seeing progress" at bounding box center [540, 447] width 450 height 19
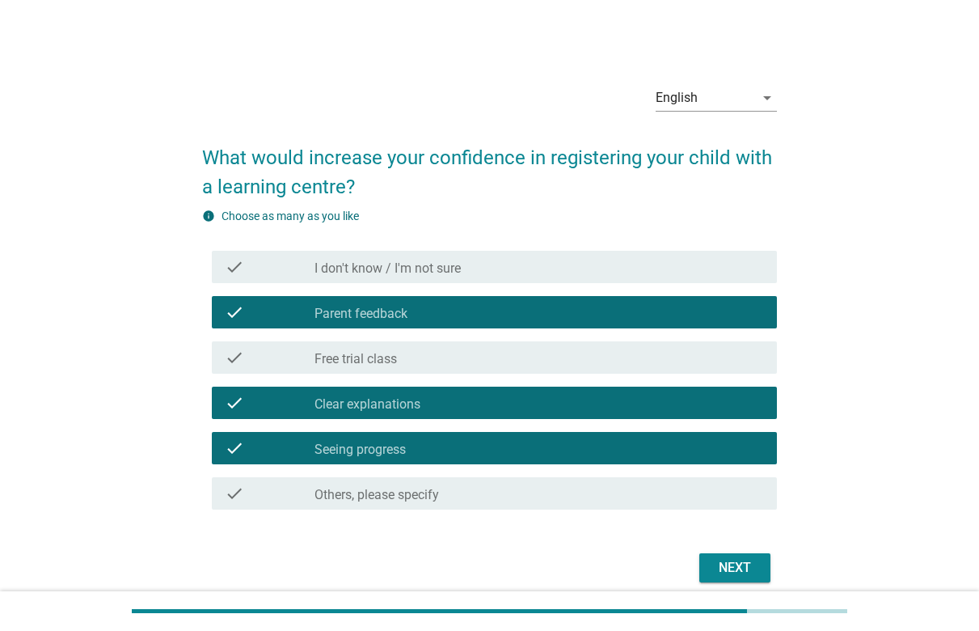
click at [713, 558] on div "Next" at bounding box center [734, 567] width 45 height 19
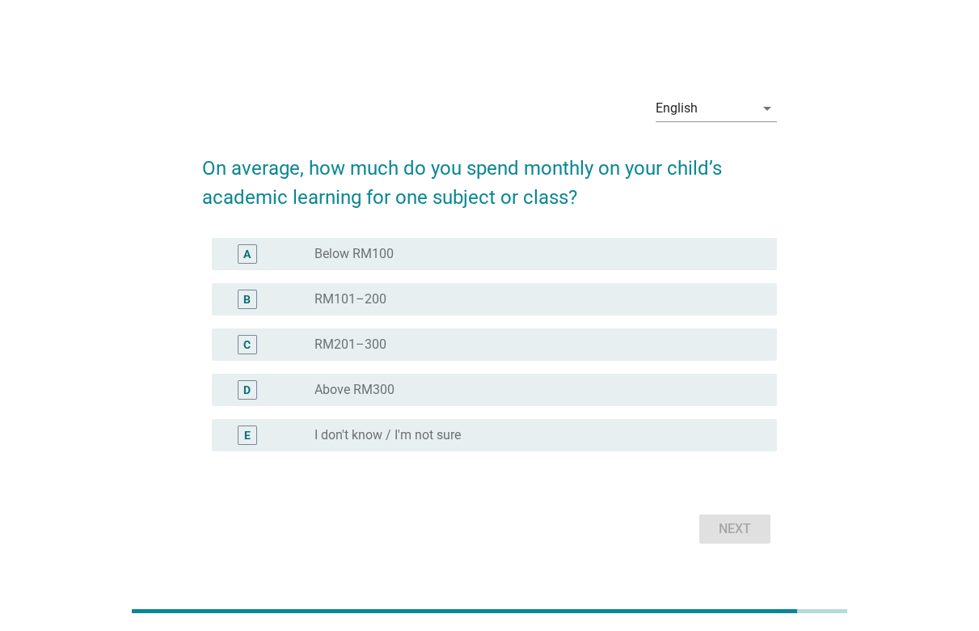
click at [402, 247] on div "radio_button_unchecked Below RM100" at bounding box center [533, 254] width 437 height 16
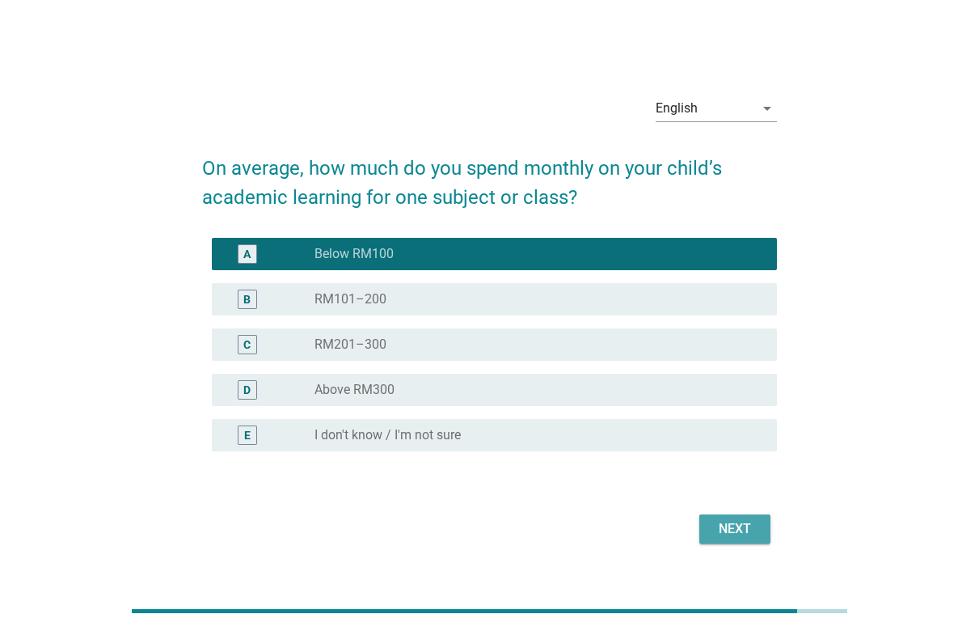
click at [743, 530] on div "Next" at bounding box center [734, 528] width 45 height 19
